Goal: Task Accomplishment & Management: Manage account settings

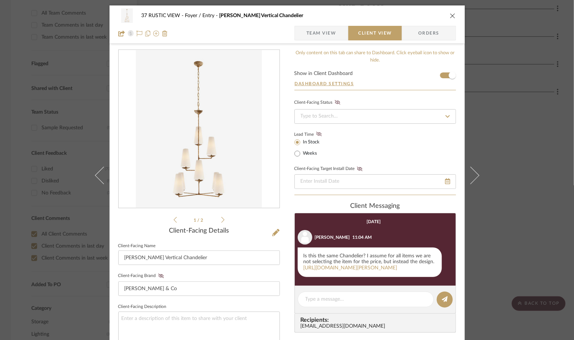
scroll to position [102, 0]
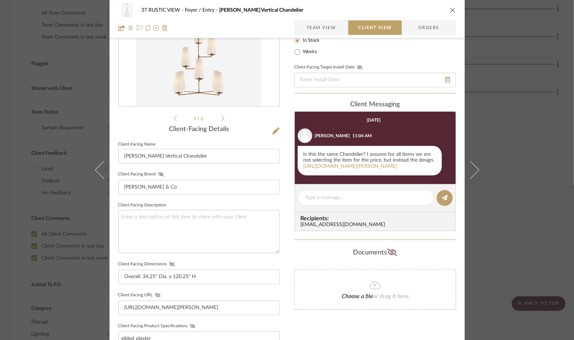
click at [450, 9] on icon "close" at bounding box center [453, 10] width 6 height 6
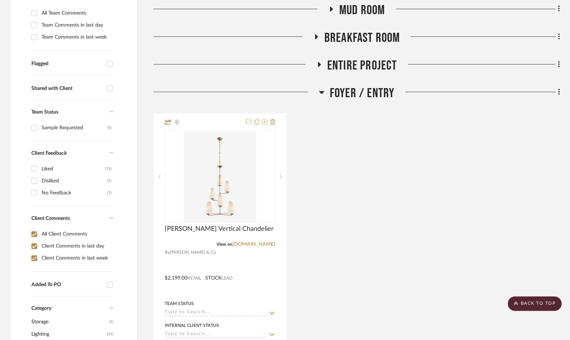
scroll to position [0, 0]
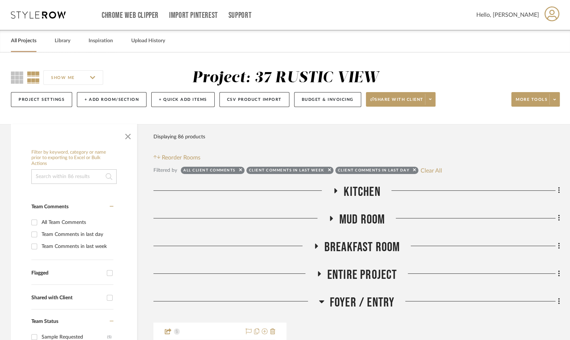
click at [20, 47] on div "All Projects" at bounding box center [24, 41] width 26 height 22
click at [22, 43] on link "All Projects" at bounding box center [24, 41] width 26 height 10
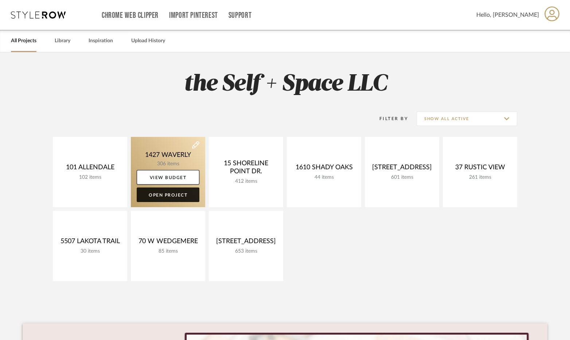
click at [159, 194] on link "Open Project" at bounding box center [168, 195] width 63 height 15
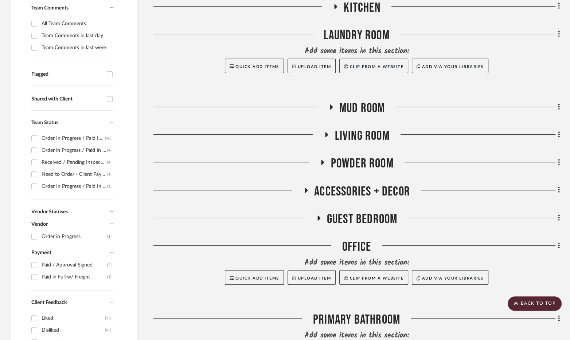
scroll to position [223, 0]
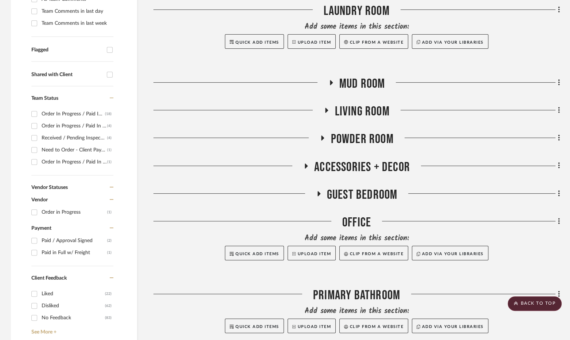
click at [368, 194] on span "Guest Bedroom" at bounding box center [362, 195] width 71 height 16
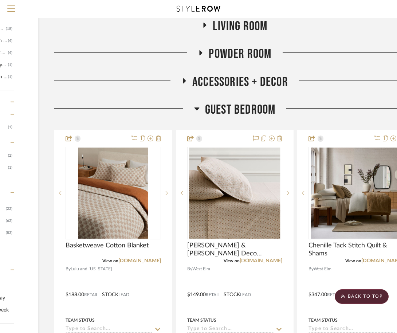
scroll to position [299, 99]
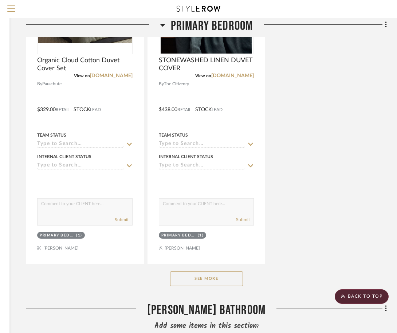
scroll to position [2290, 128]
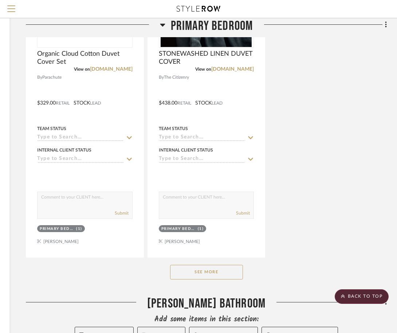
click at [230, 266] on button "See More" at bounding box center [206, 272] width 73 height 15
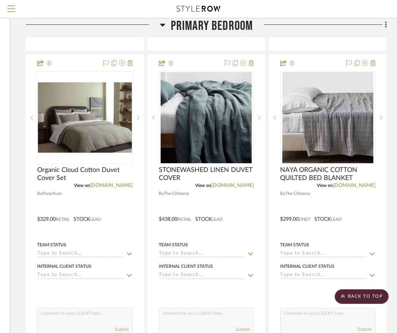
scroll to position [2170, 128]
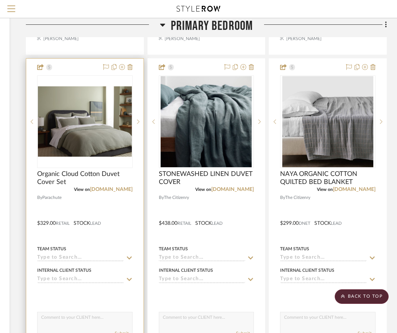
click at [94, 206] on div at bounding box center [84, 218] width 117 height 319
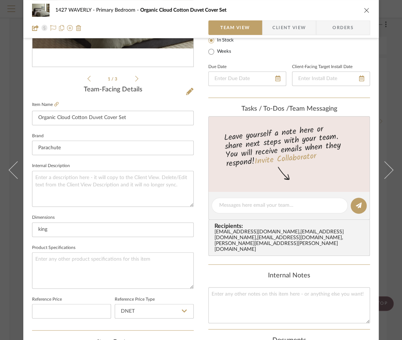
scroll to position [144, 0]
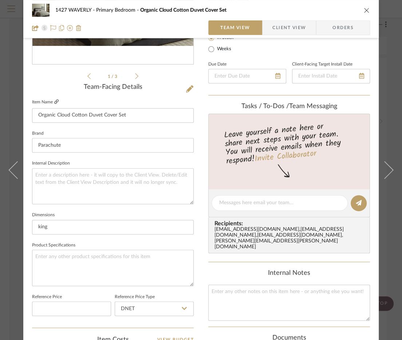
click at [54, 103] on icon at bounding box center [56, 101] width 4 height 4
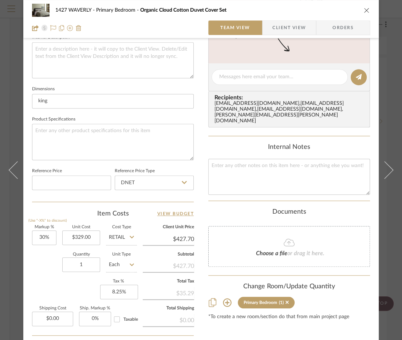
scroll to position [337, 0]
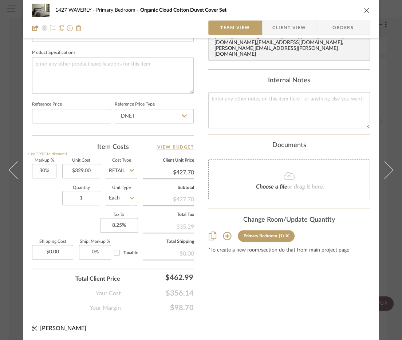
click at [224, 232] on icon at bounding box center [227, 236] width 9 height 9
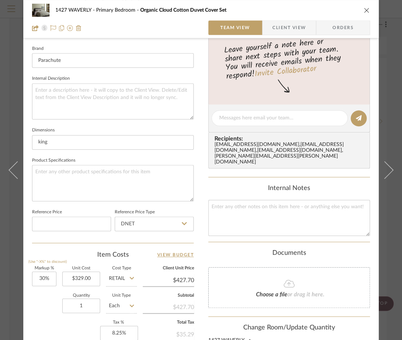
scroll to position [235, 0]
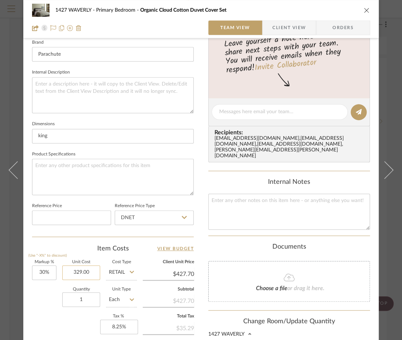
click at [85, 274] on input "329.00" at bounding box center [81, 273] width 38 height 15
type input "$299.00"
click at [60, 138] on input "king" at bounding box center [113, 136] width 162 height 15
type input "$388.70"
type input "k"
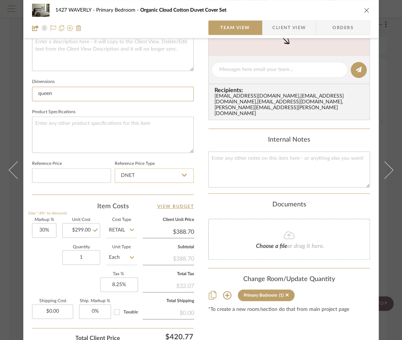
scroll to position [310, 0]
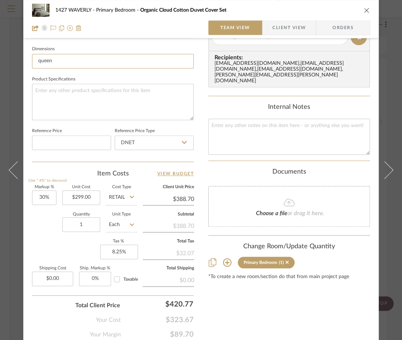
type input "queen"
click at [226, 258] on icon at bounding box center [227, 262] width 9 height 9
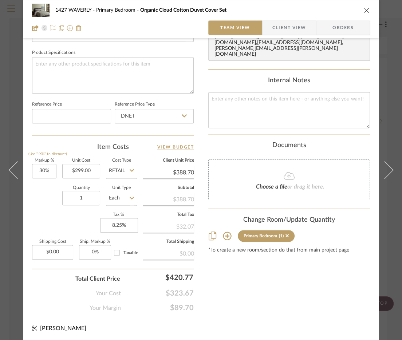
click at [224, 232] on icon at bounding box center [227, 236] width 9 height 9
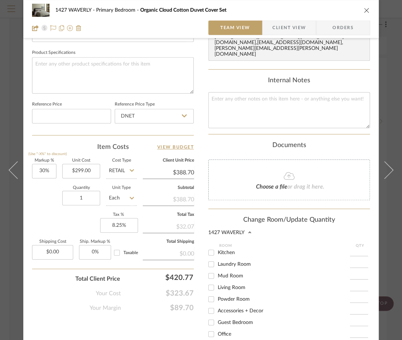
scroll to position [20, 0]
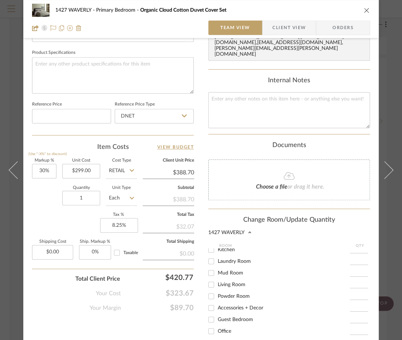
click at [230, 314] on div "Guest Bedroom" at bounding box center [279, 320] width 142 height 12
click at [221, 317] on span "Guest Bedroom" at bounding box center [235, 319] width 35 height 5
click at [217, 314] on input "Guest Bedroom" at bounding box center [211, 320] width 12 height 12
checkbox input "true"
type input "1"
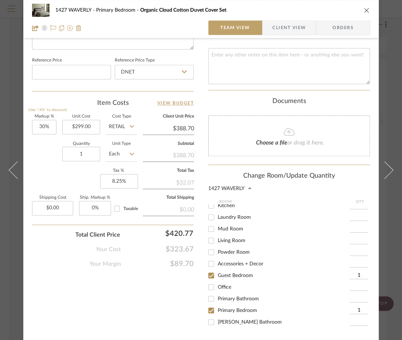
scroll to position [388, 0]
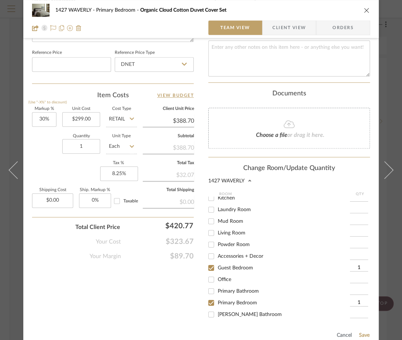
click at [207, 297] on input "Primary Bedroom" at bounding box center [211, 303] width 12 height 12
checkbox input "false"
click at [359, 333] on button "Save" at bounding box center [364, 336] width 11 height 6
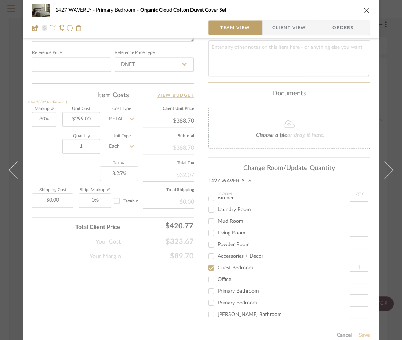
scroll to position [337, 0]
